Goal: Register for event/course

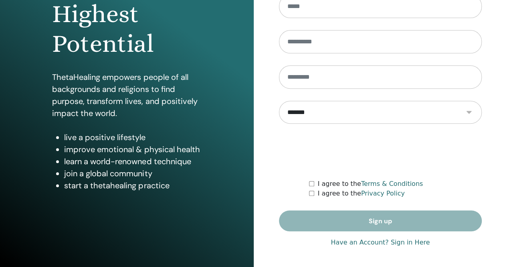
scroll to position [118, 0]
type input "**********"
click at [360, 241] on link "Have an Account? Sign in Here" at bounding box center [380, 242] width 99 height 10
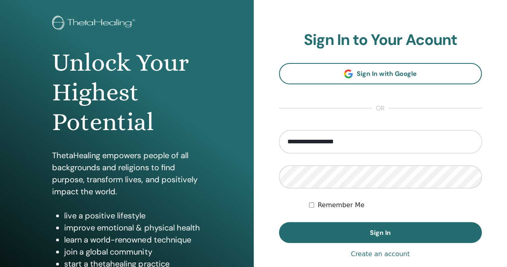
scroll to position [40, 0]
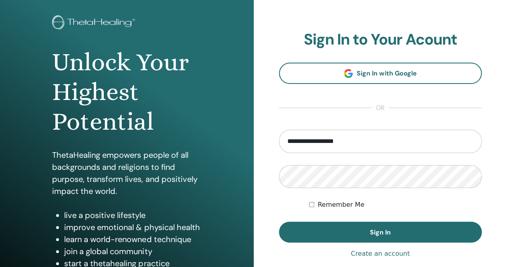
click at [367, 235] on button "Sign In" at bounding box center [380, 231] width 203 height 21
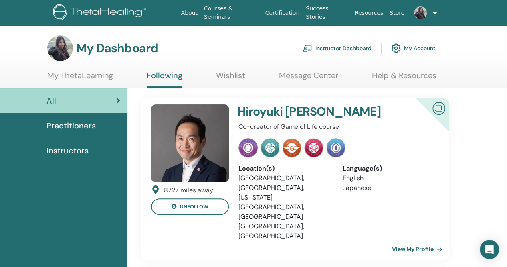
click at [77, 73] on link "My ThetaLearning" at bounding box center [80, 79] width 66 height 16
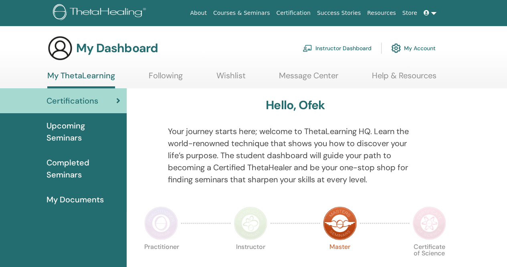
click at [140, 74] on ul "My ThetaLearning Following Wishlist Message Center Help & Resources" at bounding box center [241, 80] width 389 height 18
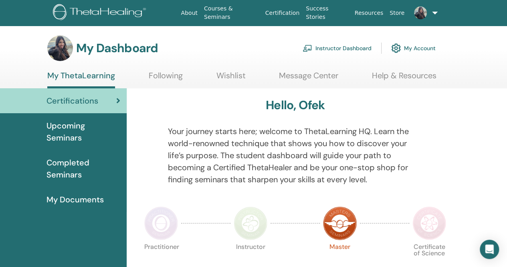
click at [166, 74] on link "Following" at bounding box center [166, 79] width 34 height 16
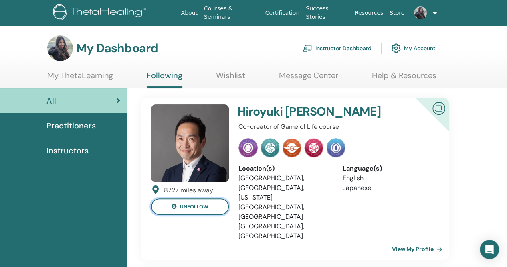
click at [196, 212] on button "unfollow" at bounding box center [190, 206] width 78 height 16
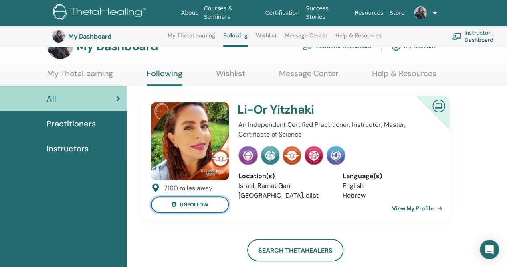
scroll to position [10, 0]
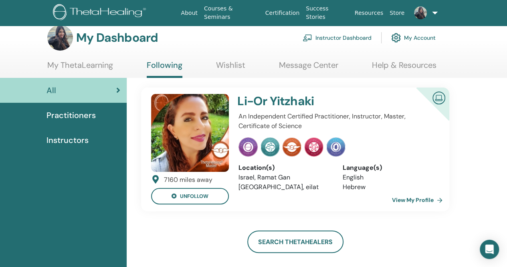
click at [95, 72] on link "My ThetaLearning" at bounding box center [80, 68] width 66 height 16
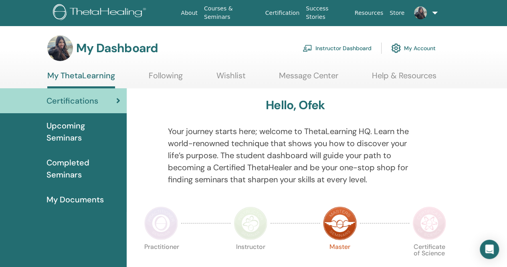
click at [337, 45] on link "Instructor Dashboard" at bounding box center [337, 48] width 69 height 18
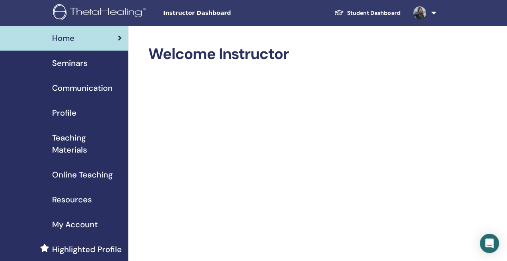
click at [76, 61] on span "Seminars" at bounding box center [69, 63] width 35 height 12
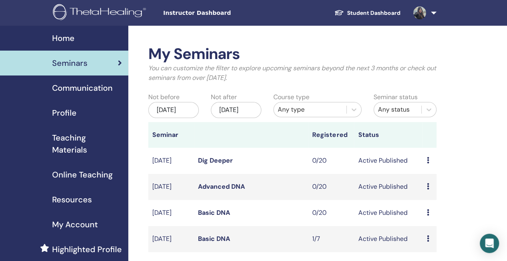
click at [370, 10] on link "Student Dashboard" at bounding box center [367, 13] width 79 height 15
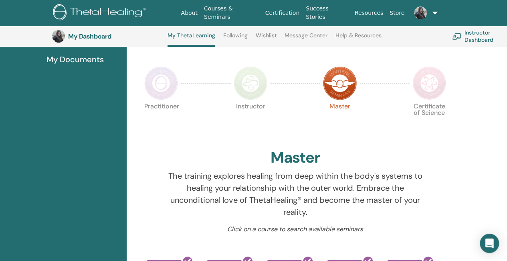
scroll to position [160, 0]
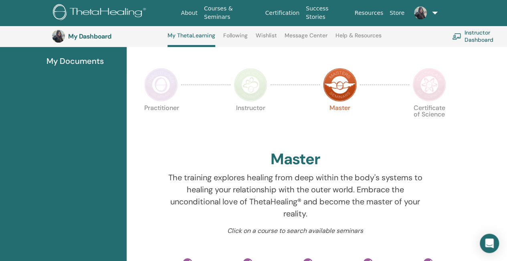
click at [421, 85] on img at bounding box center [430, 85] width 34 height 34
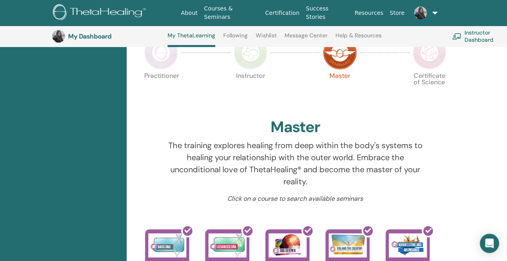
scroll to position [192, 0]
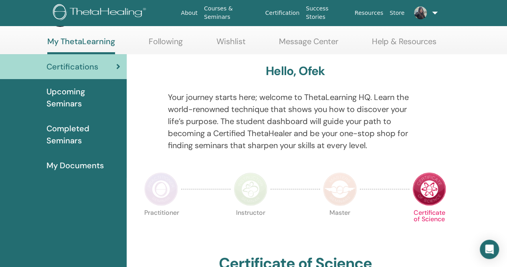
scroll to position [10, 0]
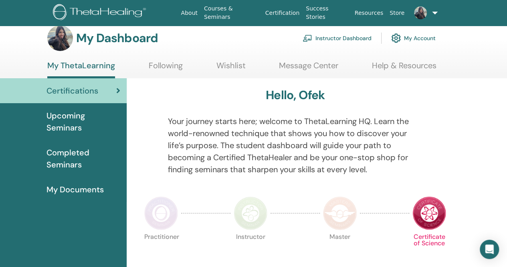
click at [345, 226] on img at bounding box center [340, 213] width 34 height 34
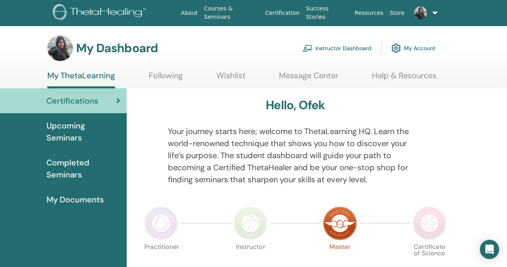
click at [70, 132] on span "Upcoming Seminars" at bounding box center [84, 131] width 74 height 24
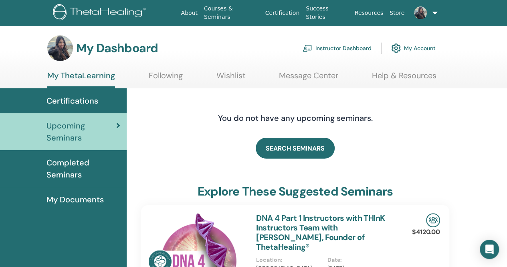
click at [278, 143] on link "SEARCH SEMINARS" at bounding box center [295, 148] width 79 height 21
